Goal: Use online tool/utility: Utilize a website feature to perform a specific function

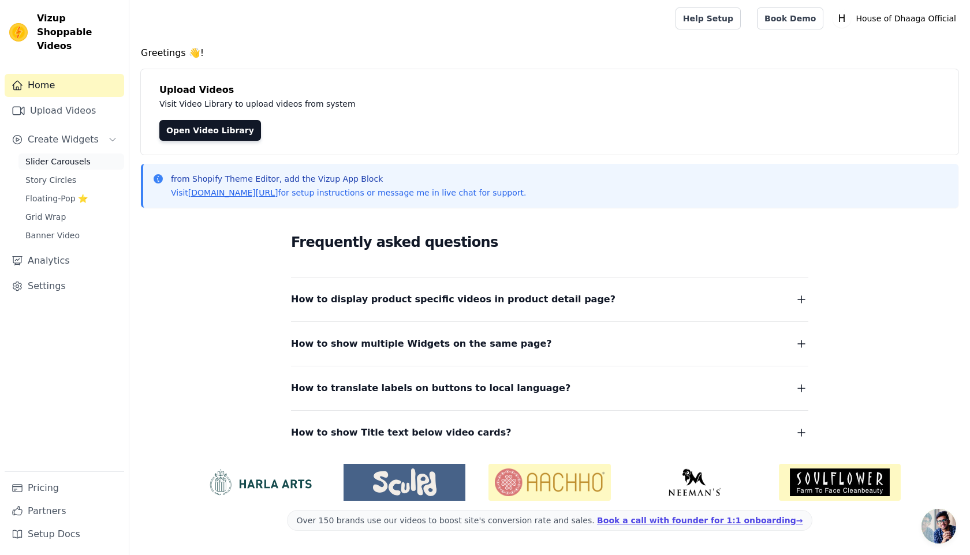
click at [70, 156] on span "Slider Carousels" at bounding box center [57, 162] width 65 height 12
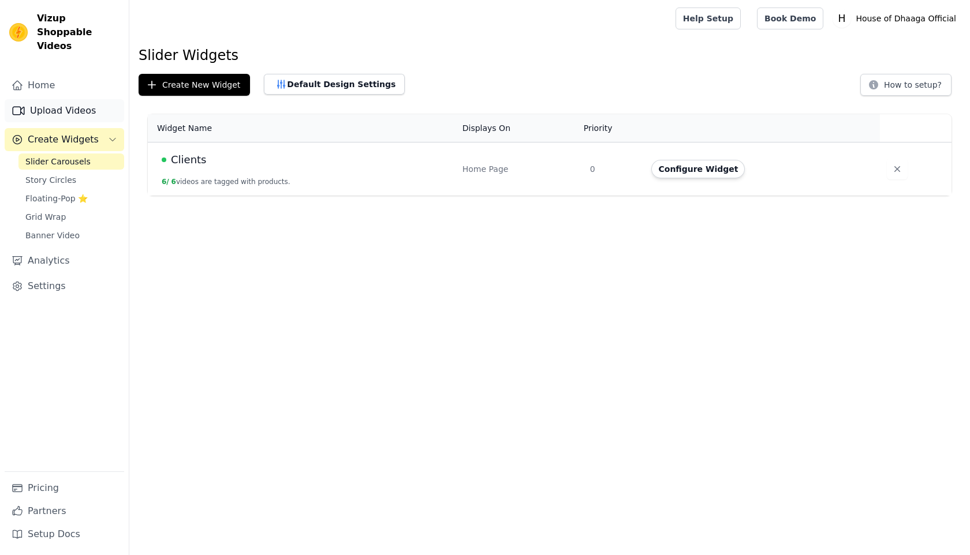
click at [62, 99] on link "Upload Videos" at bounding box center [64, 110] width 119 height 23
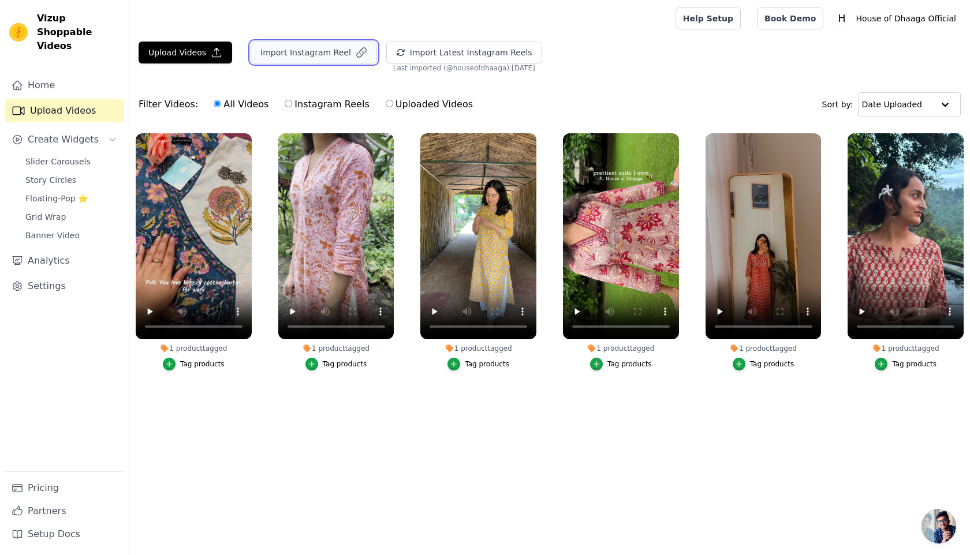
click at [327, 51] on button "Import Instagram Reel" at bounding box center [313, 53] width 126 height 22
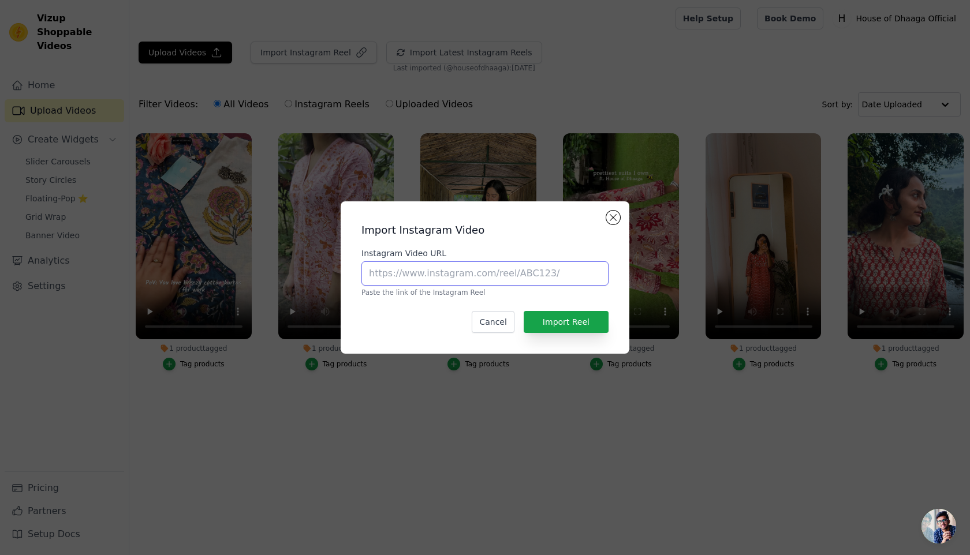
click at [439, 267] on input "Instagram Video URL" at bounding box center [484, 273] width 247 height 24
paste input "https://www.instagram.com/reel/DOGVclaDIhs/"
type input "https://www.instagram.com/reel/DOGVclaDIhs/"
click at [549, 316] on button "Import Reel" at bounding box center [565, 322] width 85 height 22
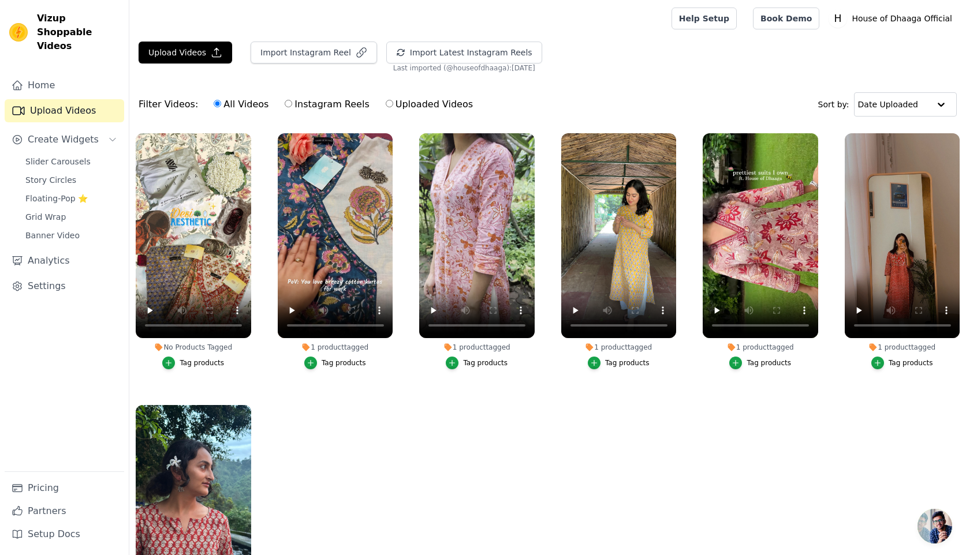
click at [196, 365] on div "Tag products" at bounding box center [201, 362] width 44 height 9
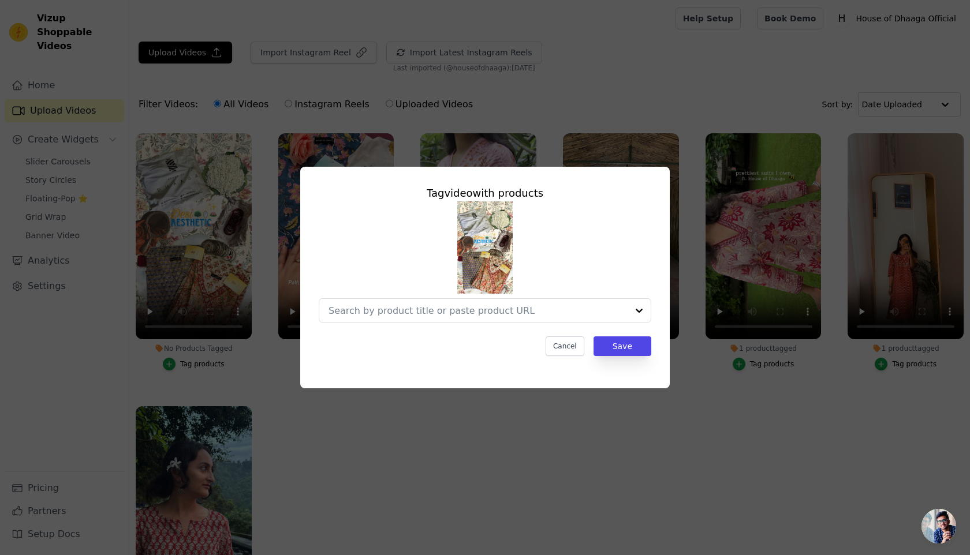
click at [466, 329] on div "Tag video with products Cancel Save" at bounding box center [484, 270] width 351 height 189
click at [462, 311] on input "No Products Tagged Tag video with products Option undefined, selected. Select i…" at bounding box center [477, 310] width 299 height 11
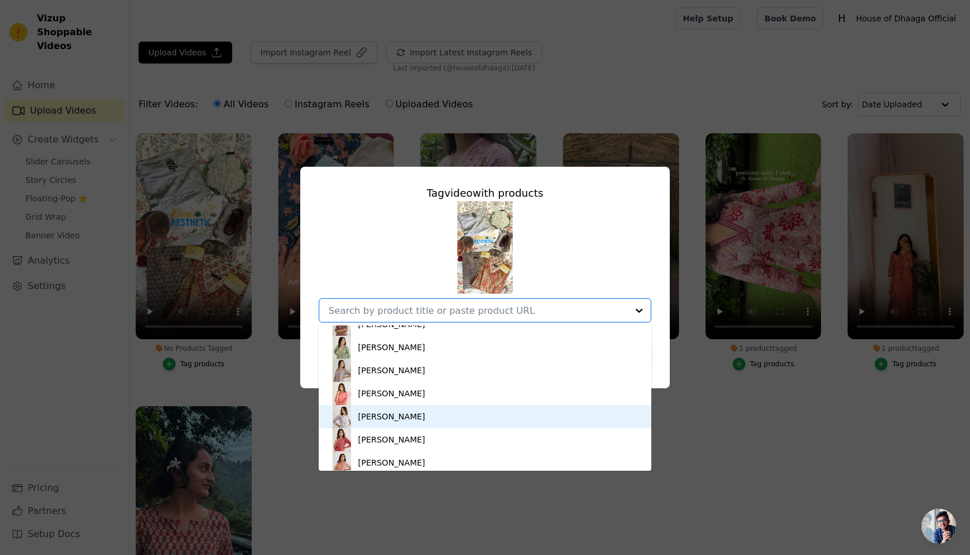
scroll to position [14, 0]
click at [446, 415] on div "[PERSON_NAME]" at bounding box center [484, 415] width 309 height 23
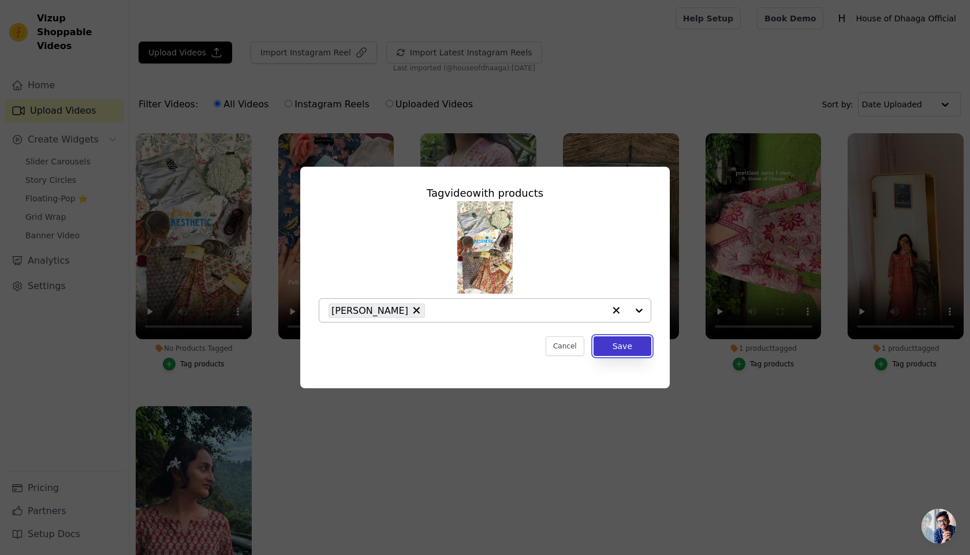
click at [622, 343] on button "Save" at bounding box center [622, 346] width 58 height 20
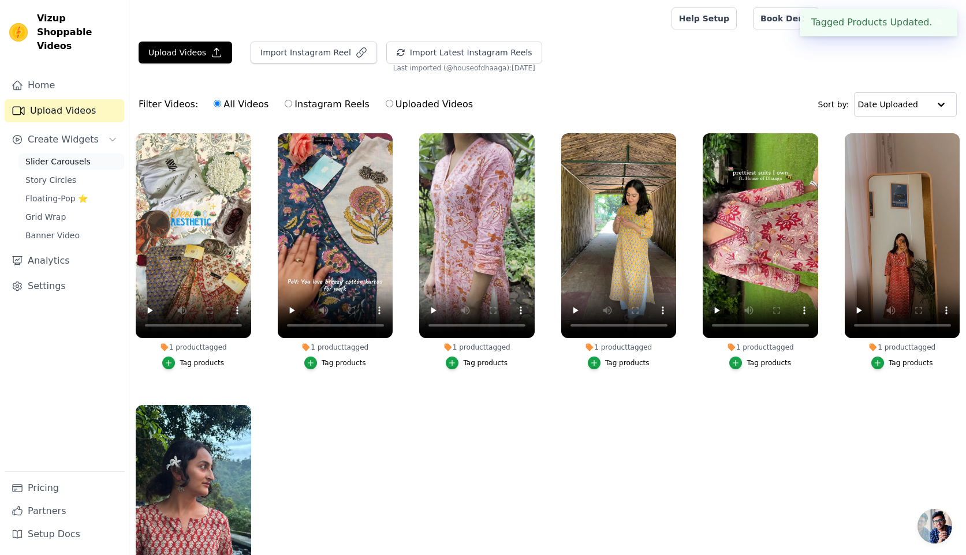
click at [86, 154] on link "Slider Carousels" at bounding box center [71, 162] width 106 height 16
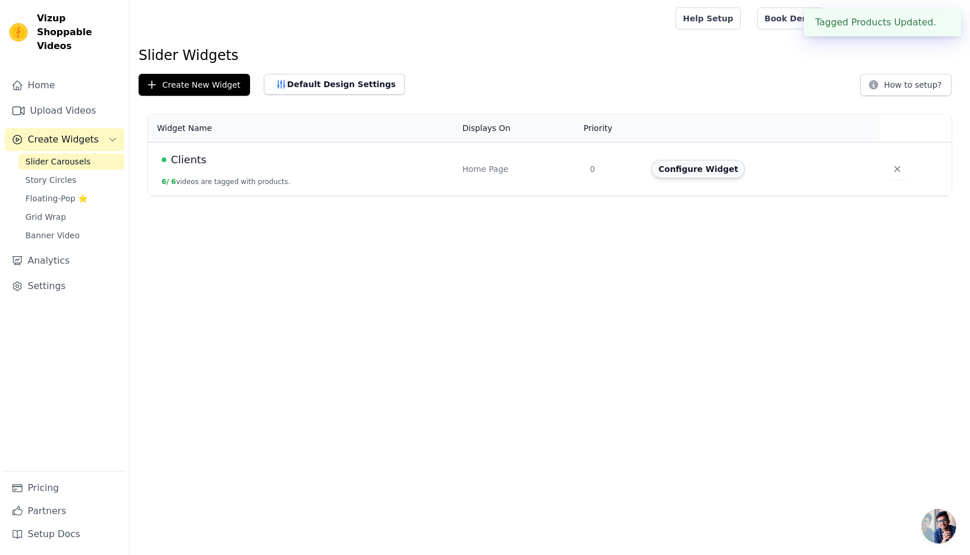
click at [706, 174] on button "Configure Widget" at bounding box center [697, 169] width 93 height 18
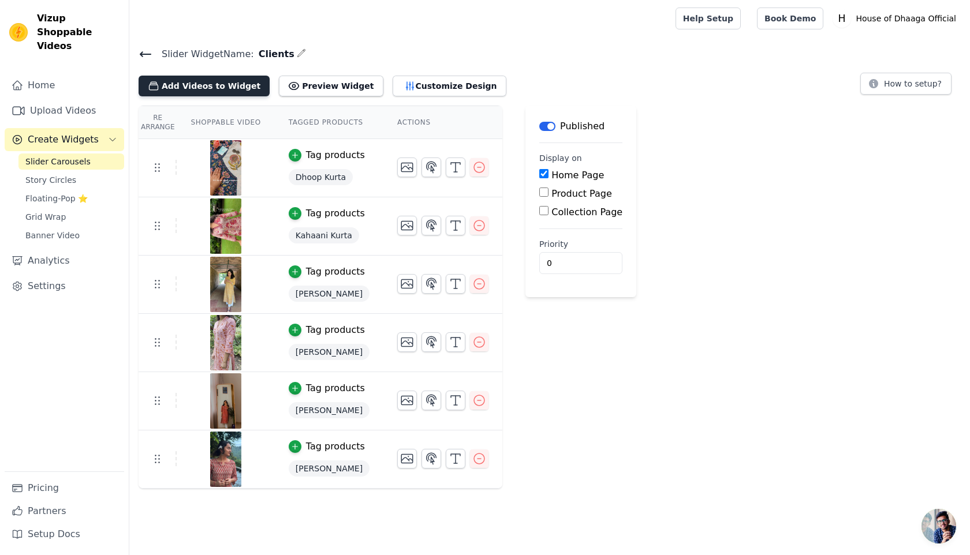
click at [208, 87] on button "Add Videos to Widget" at bounding box center [204, 86] width 131 height 21
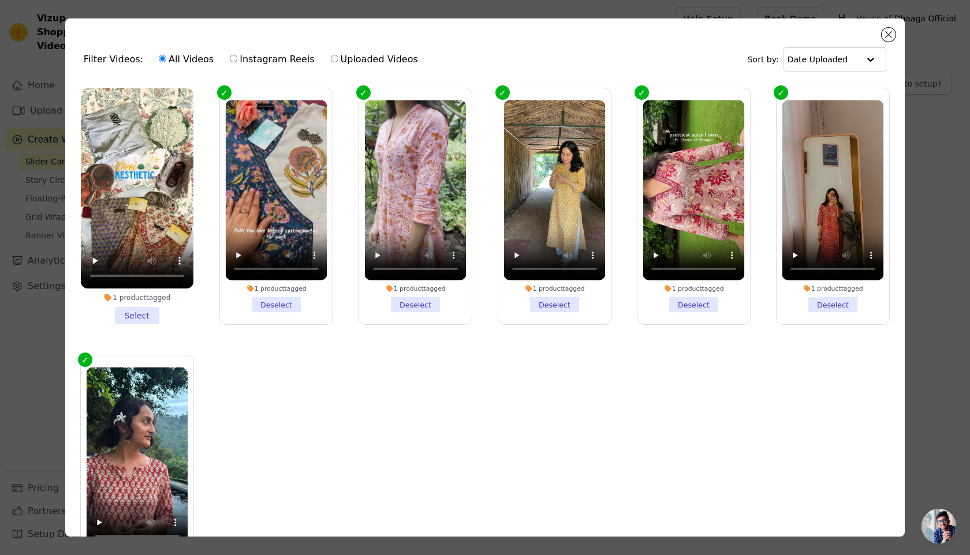
click at [140, 312] on li "1 product tagged Select" at bounding box center [137, 206] width 113 height 236
click at [0, 0] on input "1 product tagged Select" at bounding box center [0, 0] width 0 height 0
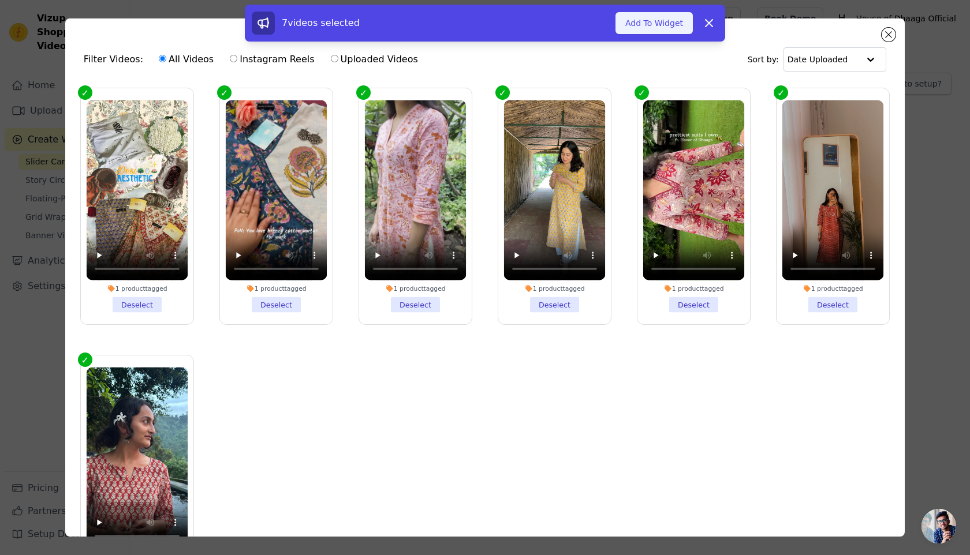
click at [672, 28] on button "Add To Widget" at bounding box center [653, 23] width 77 height 22
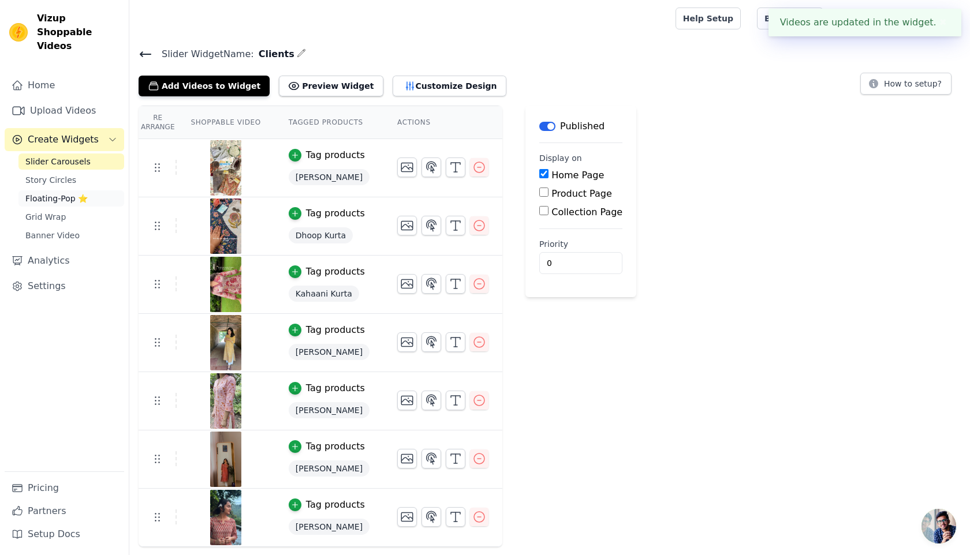
click at [51, 193] on span "Floating-Pop ⭐" at bounding box center [56, 199] width 62 height 12
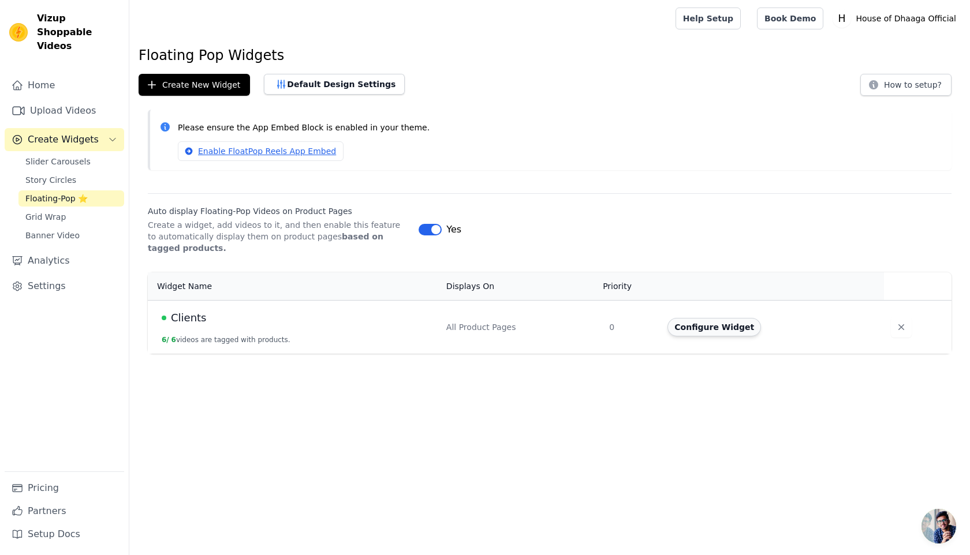
click at [726, 335] on button "Configure Widget" at bounding box center [713, 327] width 93 height 18
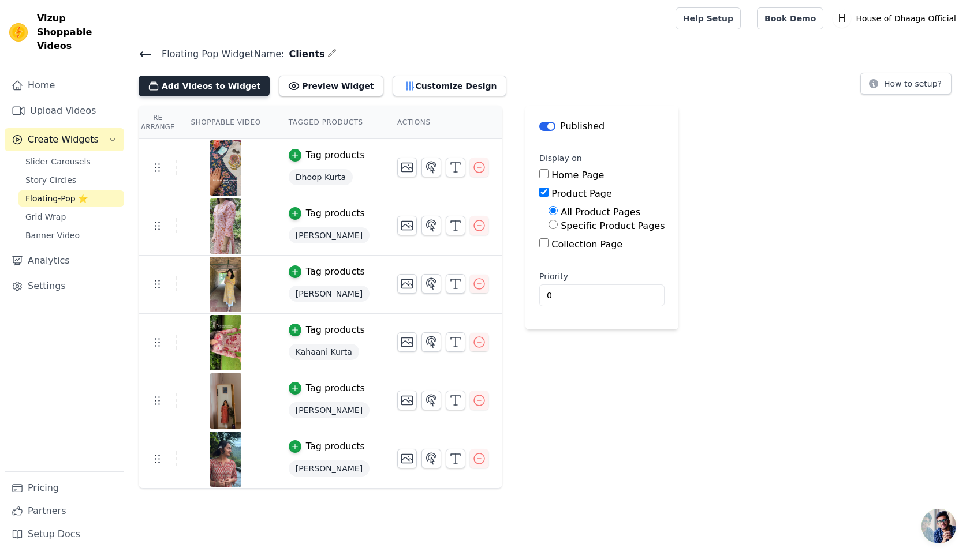
click at [216, 86] on button "Add Videos to Widget" at bounding box center [204, 86] width 131 height 21
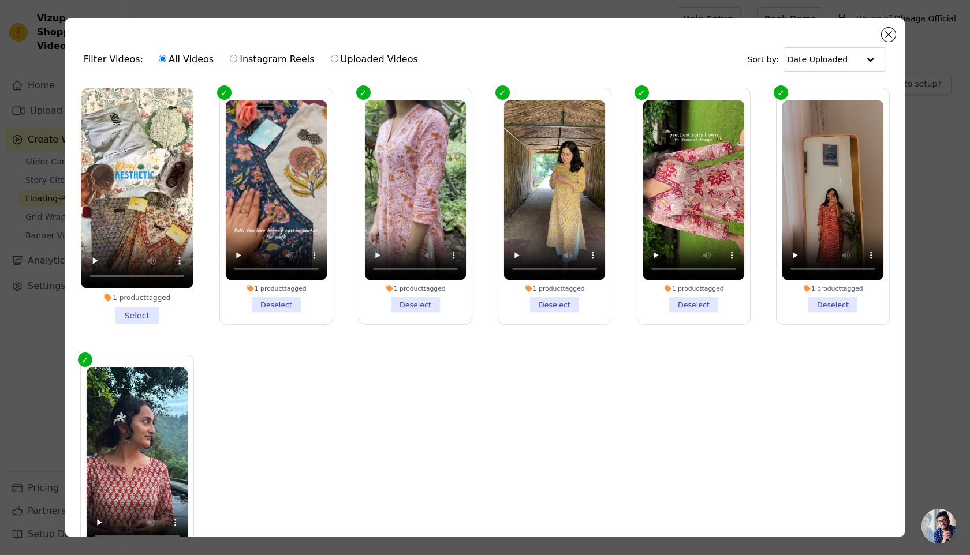
click at [134, 312] on li "1 product tagged Select" at bounding box center [137, 206] width 113 height 236
click at [0, 0] on input "1 product tagged Select" at bounding box center [0, 0] width 0 height 0
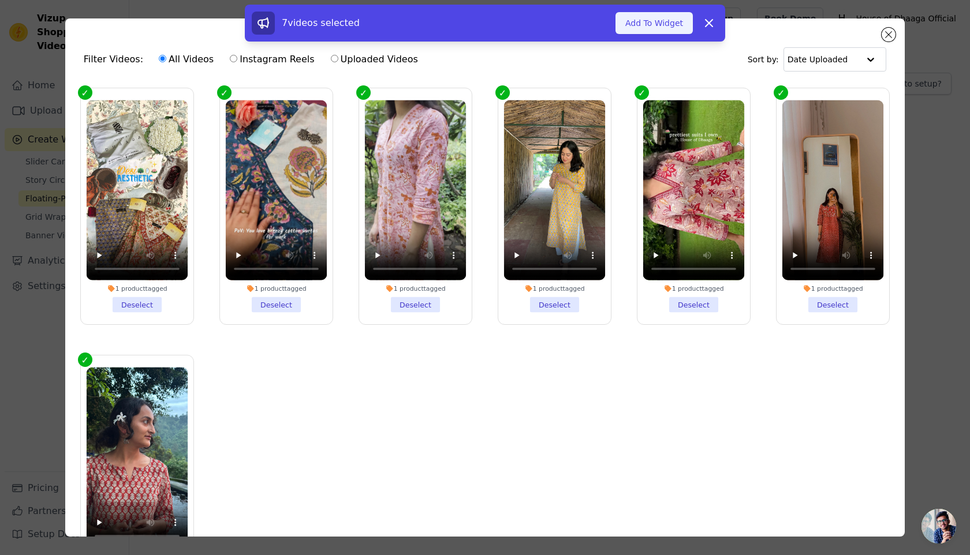
click at [669, 25] on button "Add To Widget" at bounding box center [653, 23] width 77 height 22
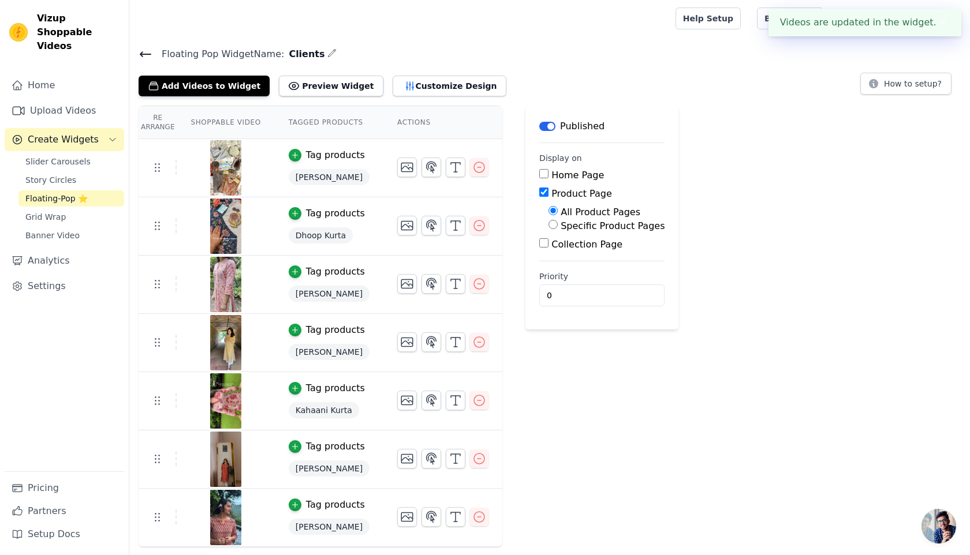
click at [156, 58] on span "Floating Pop Widget Name:" at bounding box center [218, 54] width 132 height 14
click at [148, 53] on icon at bounding box center [145, 54] width 10 height 5
